Goal: Navigation & Orientation: Understand site structure

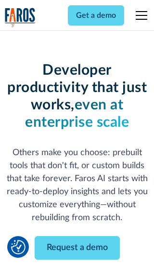
scroll to position [116, 0]
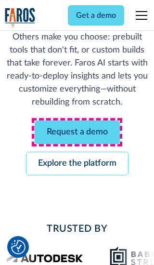
click at [77, 132] on link "Request a demo" at bounding box center [77, 132] width 85 height 24
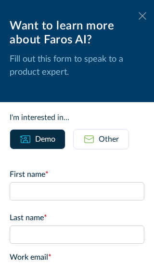
click at [143, 16] on icon at bounding box center [143, 15] width 8 height 7
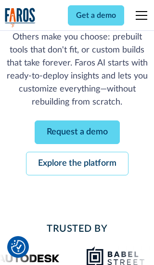
scroll to position [147, 0]
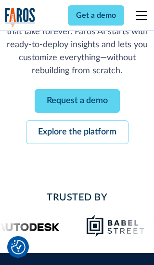
click at [77, 132] on link "Explore the platform" at bounding box center [77, 132] width 103 height 24
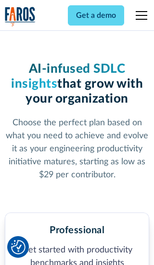
scroll to position [1494, 0]
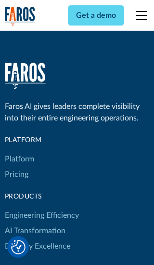
click at [19, 151] on link "Platform" at bounding box center [19, 158] width 29 height 15
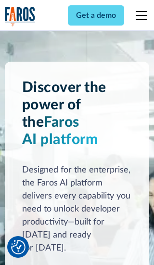
scroll to position [7549, 0]
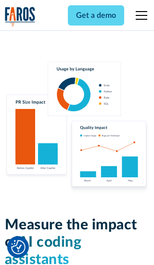
scroll to position [5958, 0]
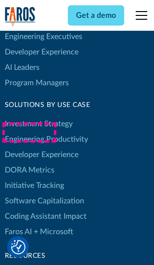
click at [29, 162] on link "DORA Metrics" at bounding box center [30, 169] width 50 height 15
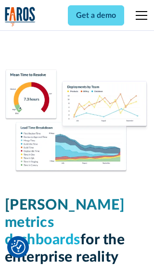
scroll to position [4220, 0]
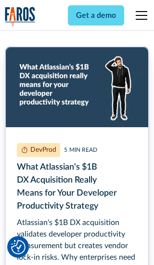
scroll to position [4325, 0]
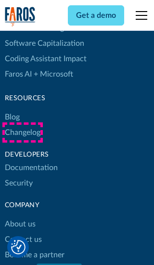
click at [22, 133] on link "Changelog" at bounding box center [23, 132] width 36 height 15
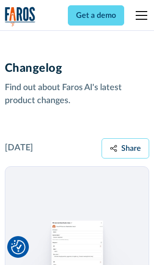
scroll to position [11642, 0]
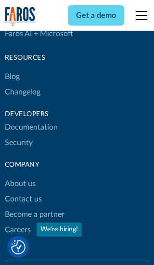
click at [20, 176] on link "About us" at bounding box center [20, 183] width 31 height 15
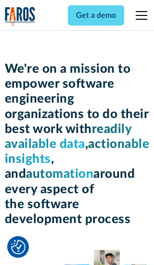
scroll to position [3324, 0]
